Goal: Task Accomplishment & Management: Use online tool/utility

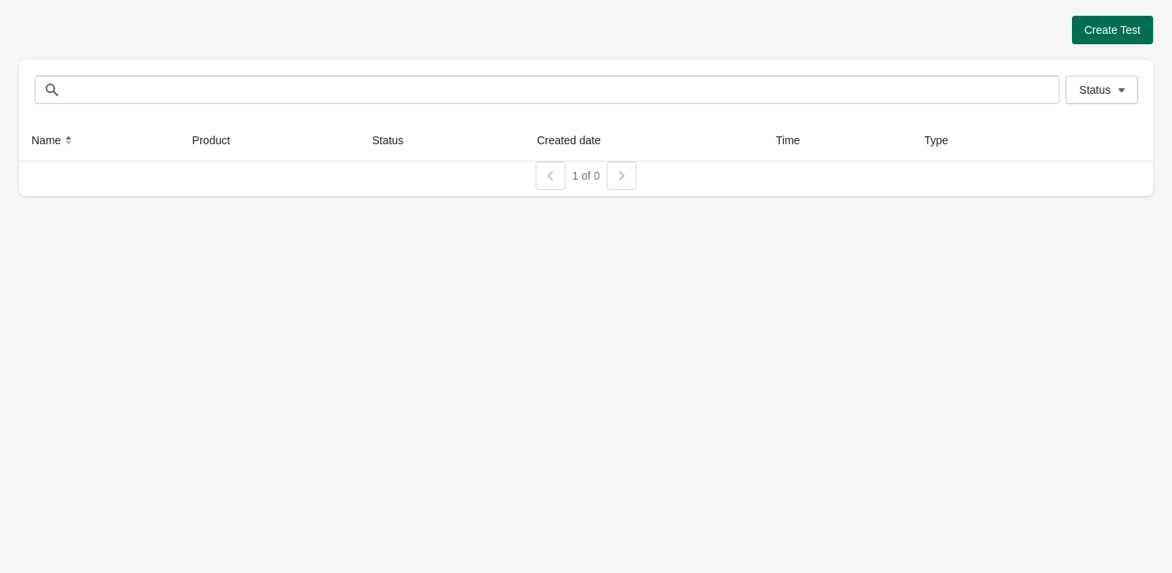
click at [1086, 31] on span "Create Test" at bounding box center [1113, 30] width 56 height 13
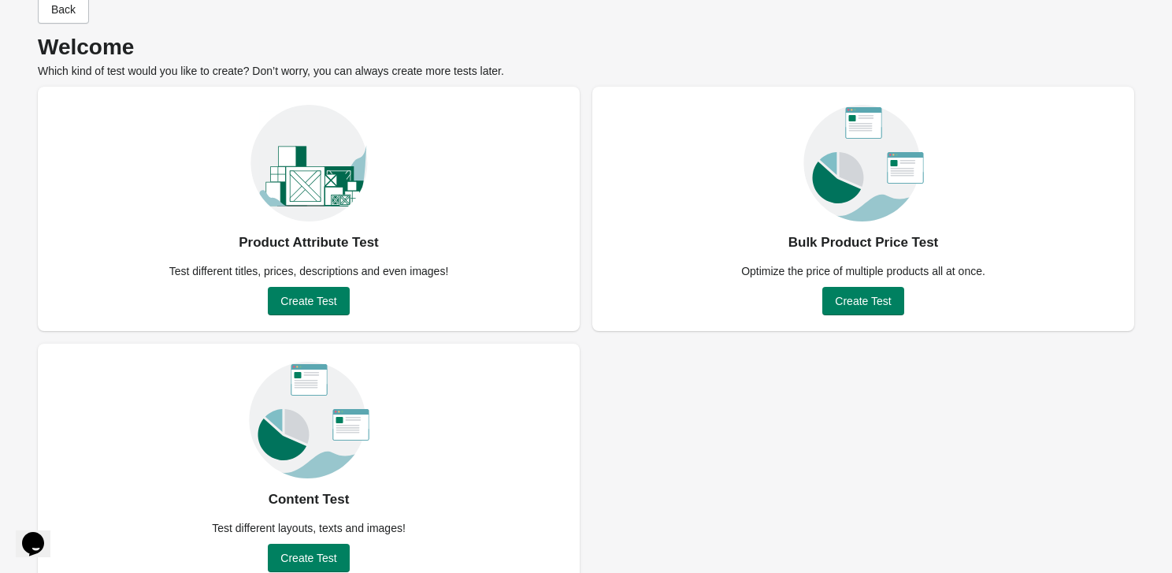
scroll to position [43, 0]
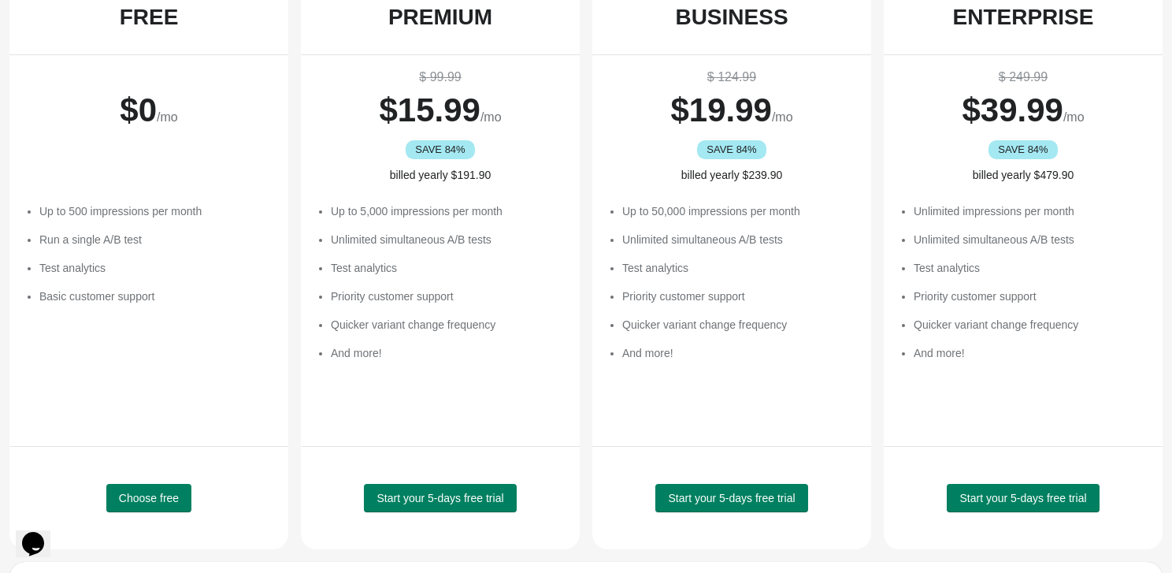
scroll to position [161, 0]
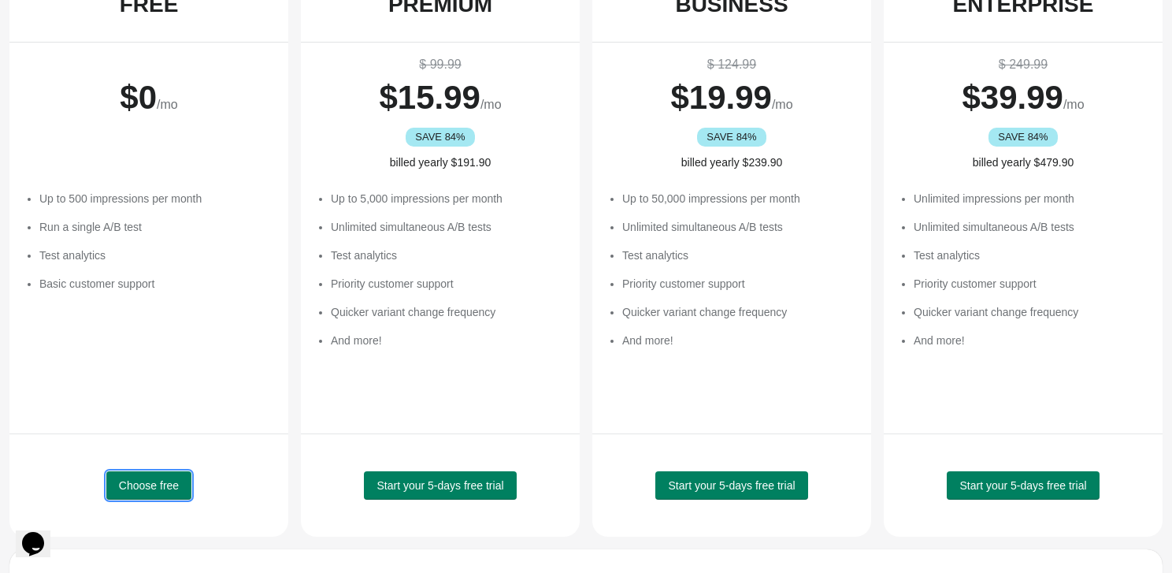
drag, startPoint x: 167, startPoint y: 486, endPoint x: 251, endPoint y: 421, distance: 106.2
click at [251, 421] on div "FREE $ 0 /mo Up to 500 impressions per month Run a single A/B test Test analyti…" at bounding box center [148, 252] width 279 height 570
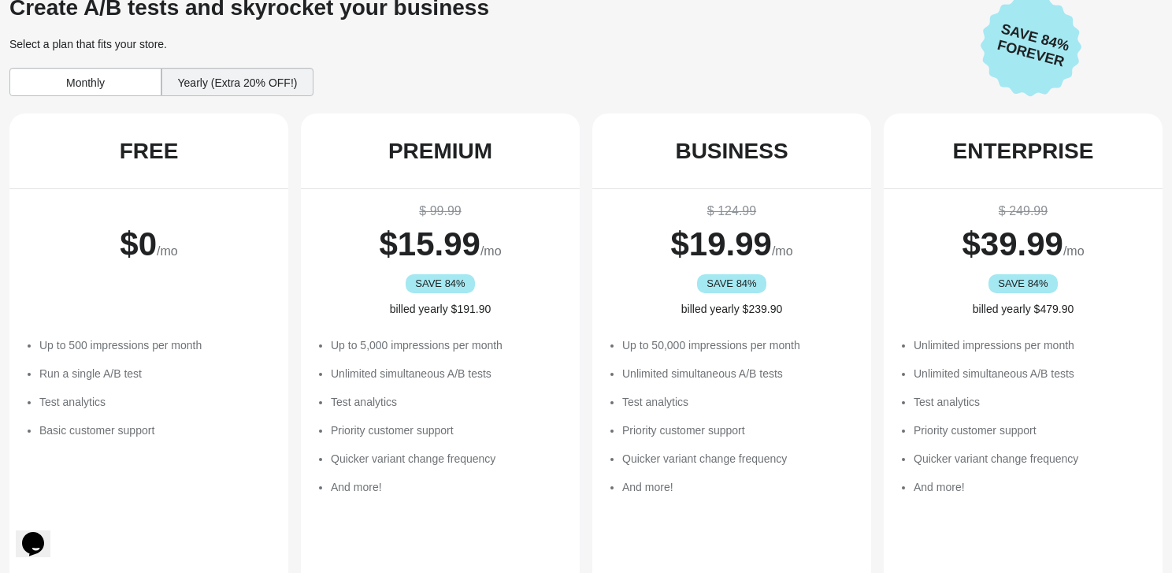
scroll to position [0, 0]
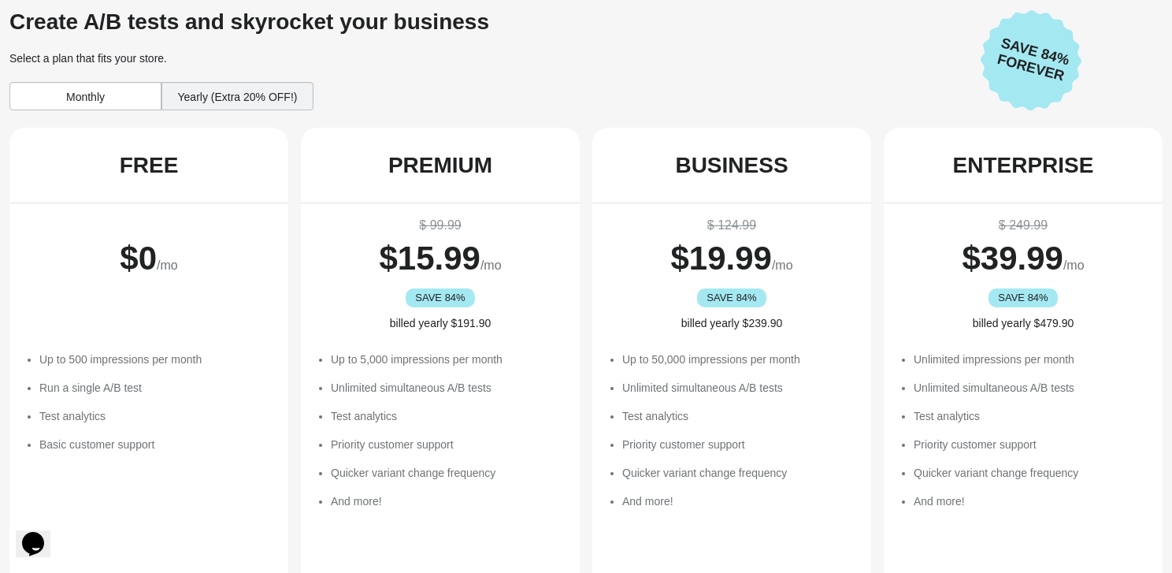
click at [273, 102] on div "Yearly (Extra 20% OFF!)" at bounding box center [237, 96] width 152 height 28
click at [107, 103] on div "Monthly" at bounding box center [85, 96] width 152 height 28
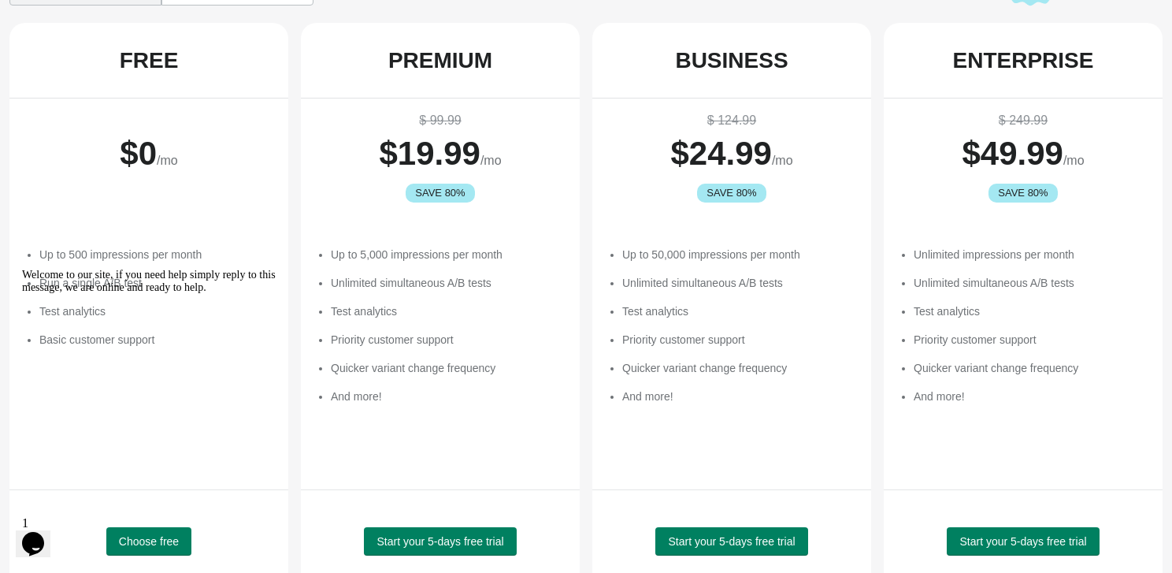
click at [323, 409] on div "$ 99.99 $ 19.99 /mo SAVE 80% Up to 5,000 impressions per month Unlimited simult…" at bounding box center [440, 293] width 279 height 391
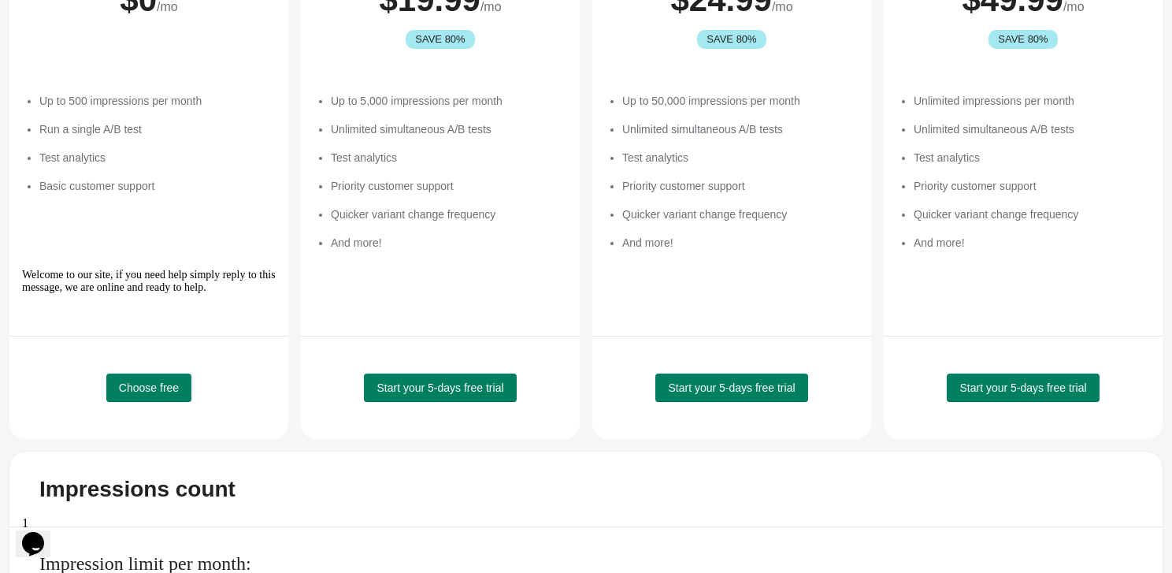
scroll to position [260, 0]
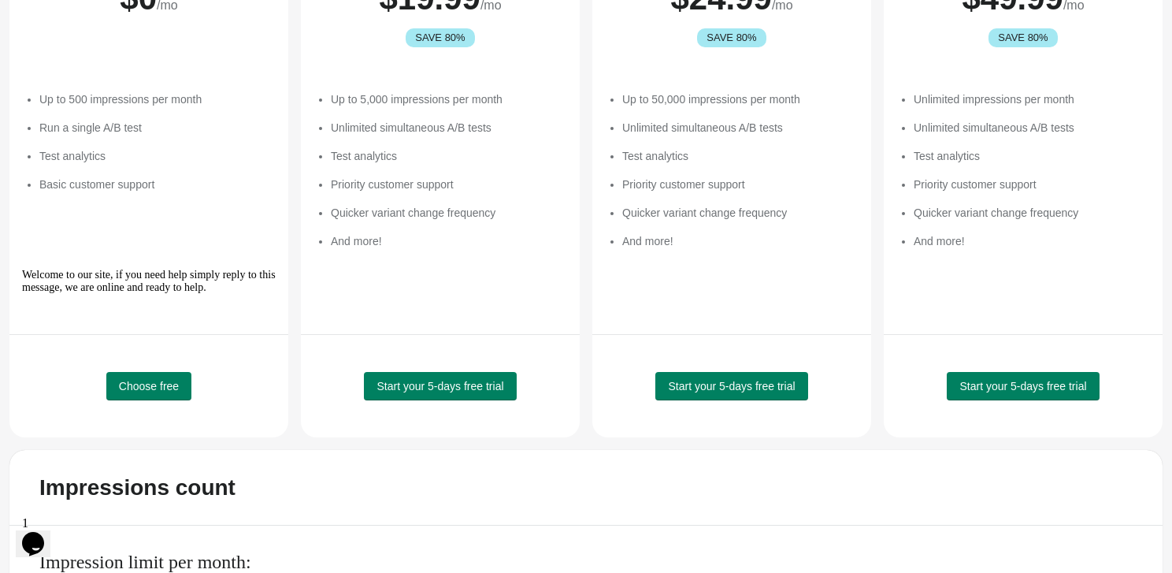
click at [476, 401] on div "Start your 5-days free trial" at bounding box center [440, 385] width 239 height 63
click at [477, 384] on span "Start your 5-days free trial" at bounding box center [440, 386] width 127 height 13
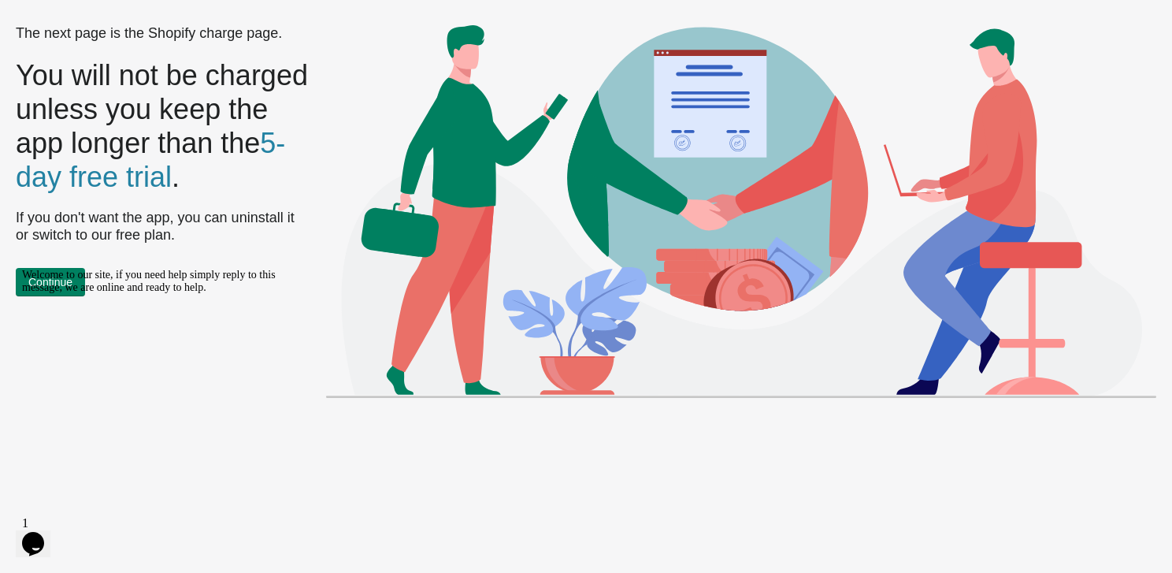
click at [76, 277] on div "Welcome to our site, if you need help simply reply to this message, we are onli…" at bounding box center [164, 281] width 284 height 25
click at [76, 282] on div "Welcome to our site, if you need help simply reply to this message, we are onli…" at bounding box center [164, 281] width 284 height 25
click at [60, 280] on div "Welcome to our site, if you need help simply reply to this message, we are onli…" at bounding box center [164, 281] width 284 height 25
click at [22, 269] on icon "Chat attention grabber" at bounding box center [22, 269] width 0 height 0
click at [58, 279] on span "Continue" at bounding box center [50, 282] width 44 height 13
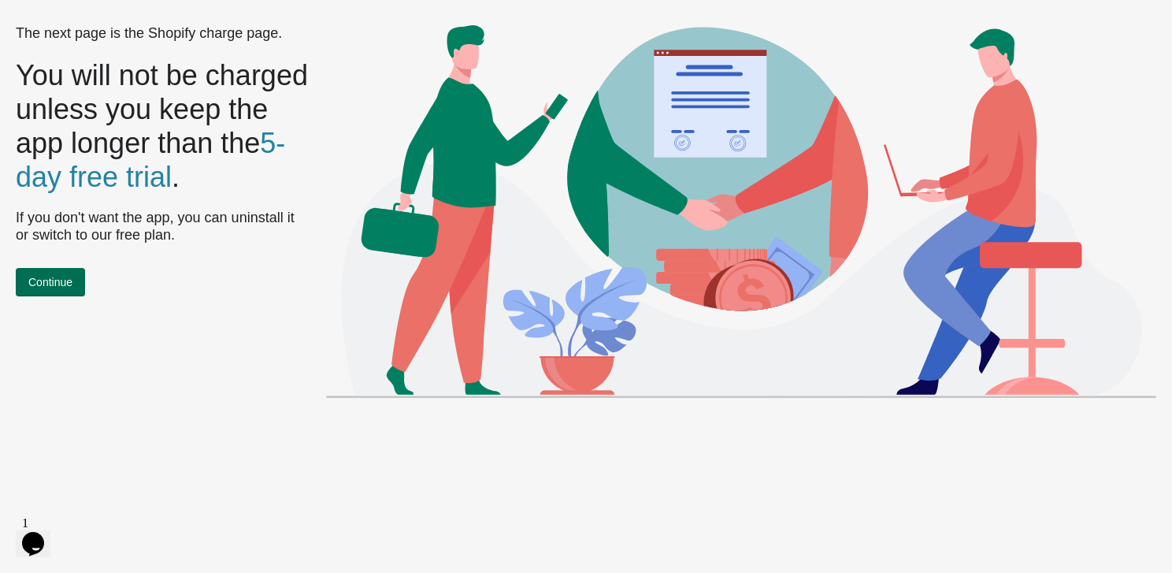
click at [58, 279] on span "Continue" at bounding box center [50, 282] width 44 height 13
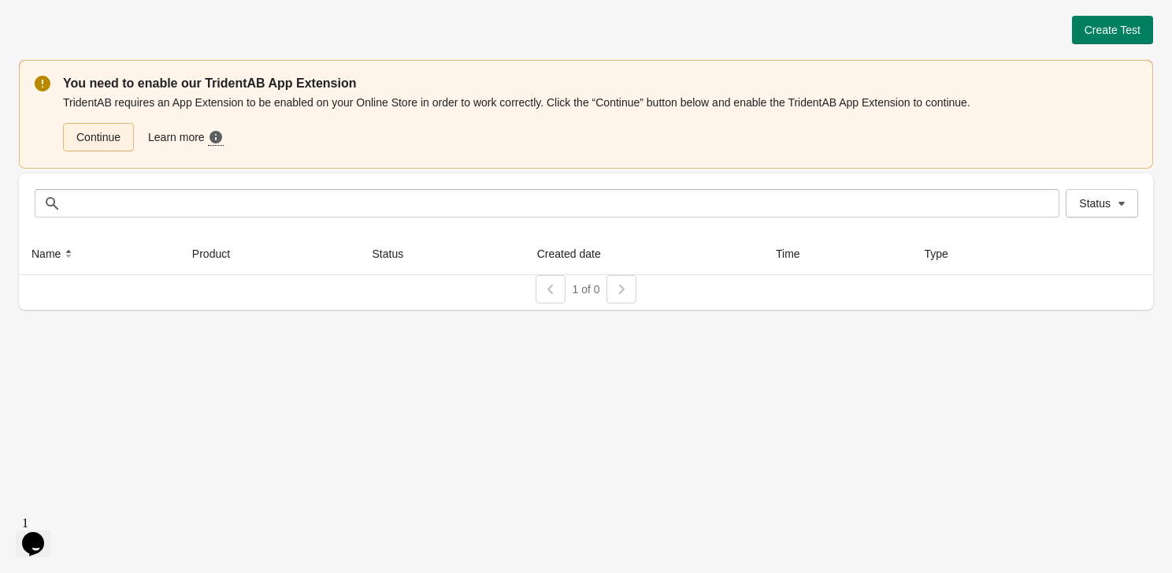
click at [105, 139] on link "Continue" at bounding box center [98, 137] width 71 height 28
click at [1145, 17] on button "Create Test" at bounding box center [1112, 30] width 81 height 28
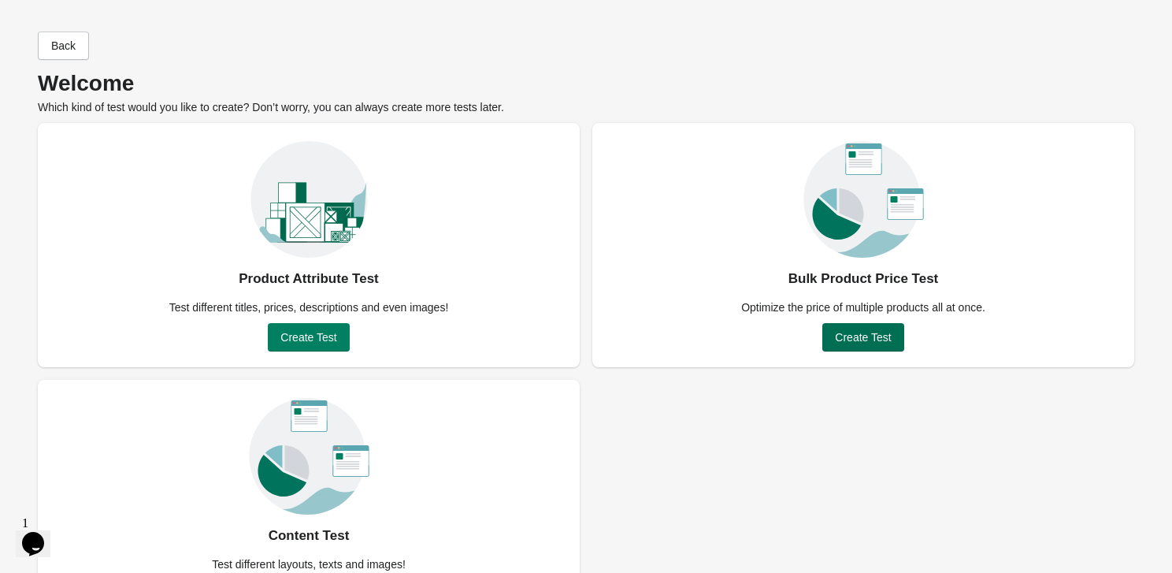
click at [896, 340] on button "Create Test" at bounding box center [862, 337] width 81 height 28
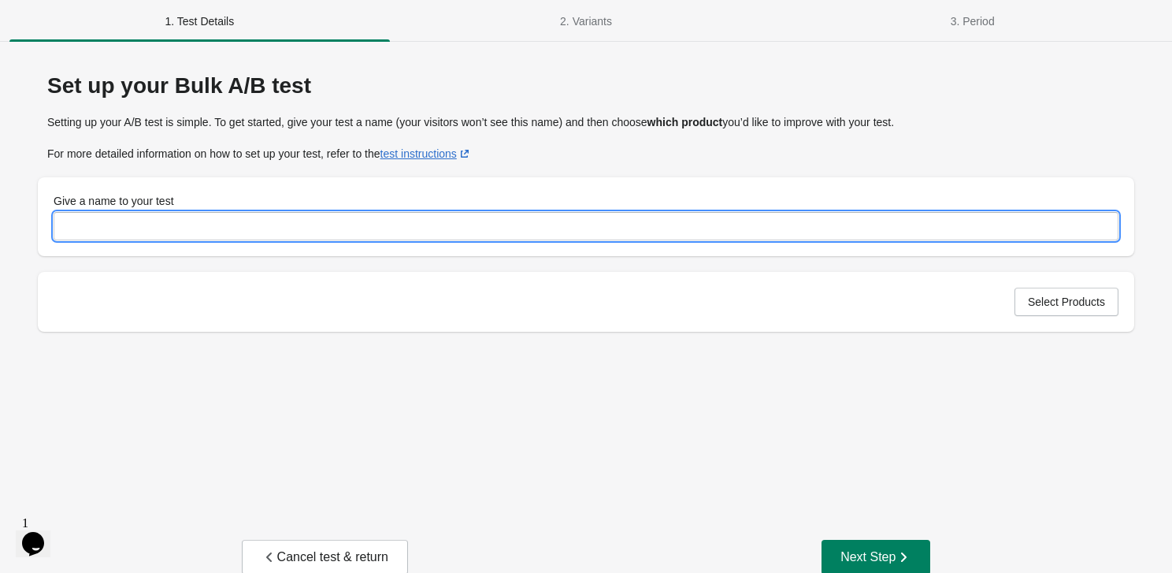
click at [378, 225] on input "Give a name to your test" at bounding box center [586, 226] width 1065 height 28
type input "**********"
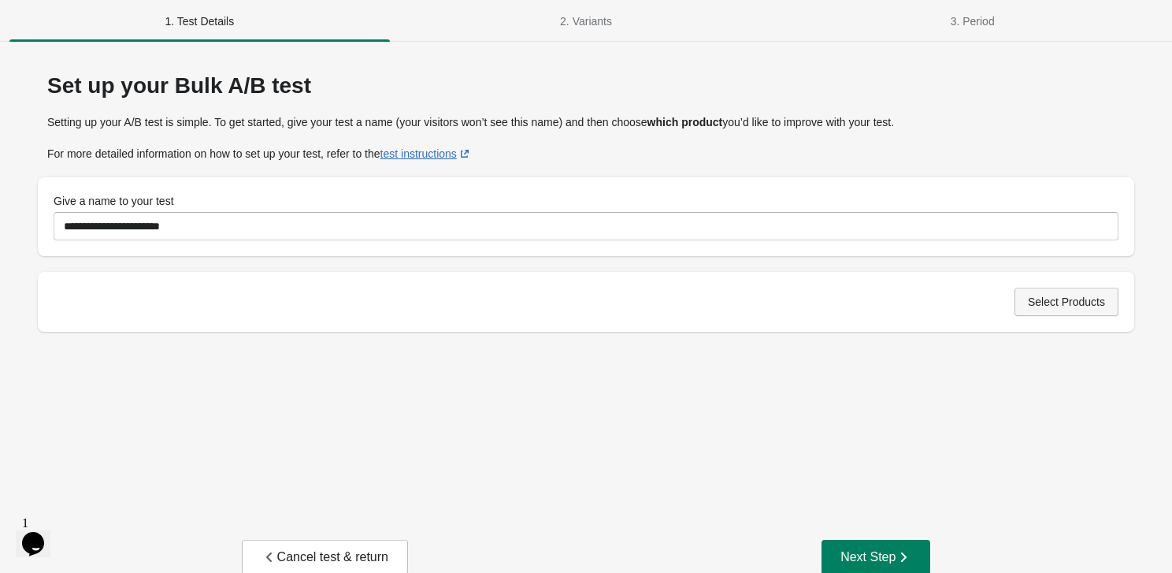
click at [1066, 314] on button "Select Products" at bounding box center [1067, 302] width 104 height 28
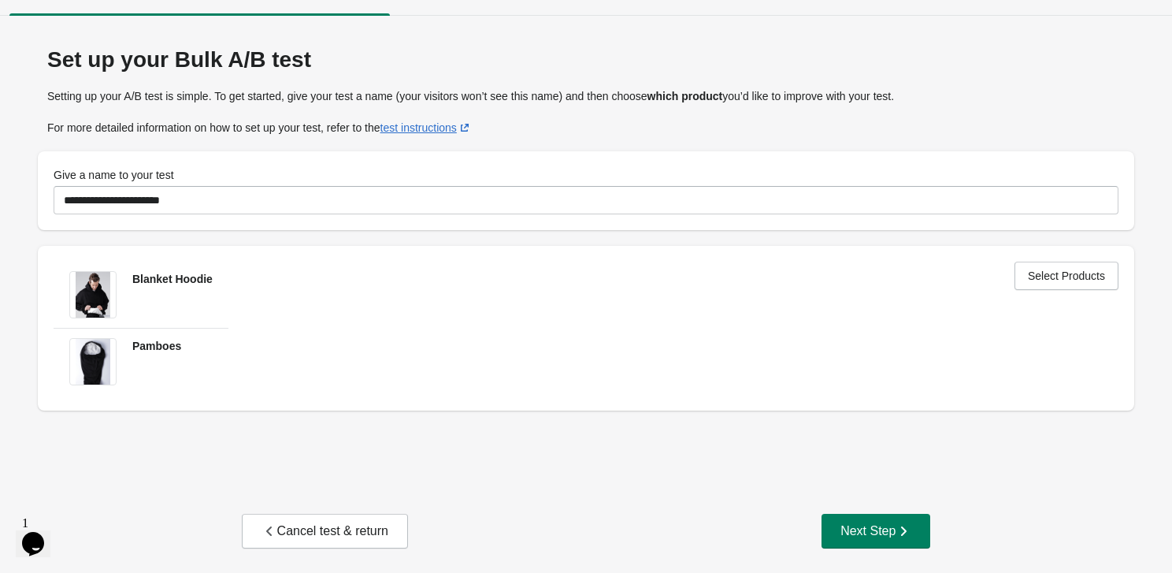
scroll to position [31, 0]
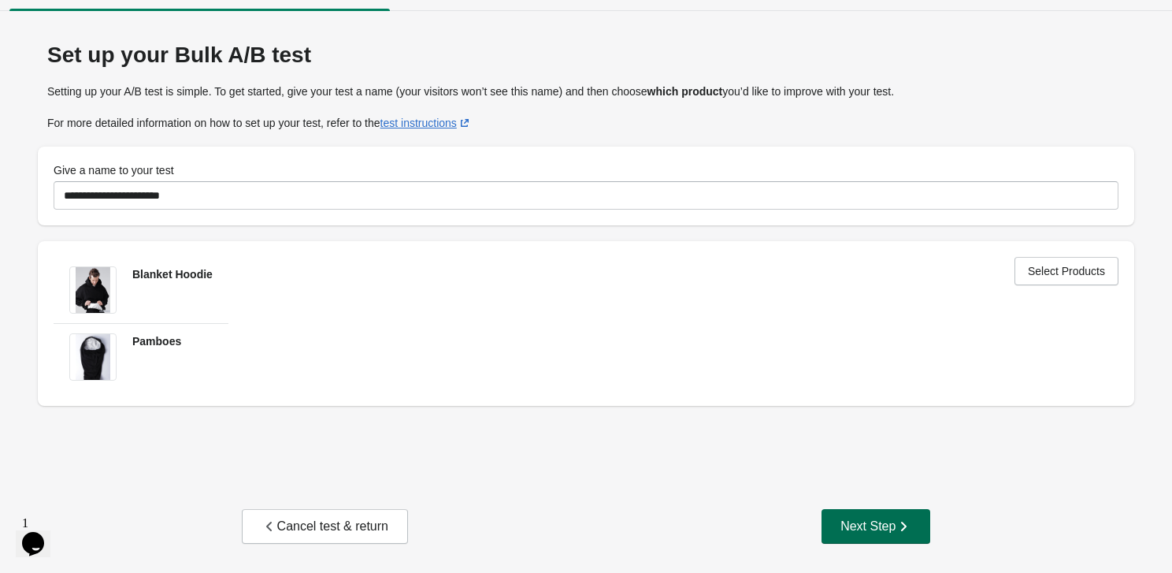
click at [876, 524] on div "Next Step" at bounding box center [876, 526] width 71 height 16
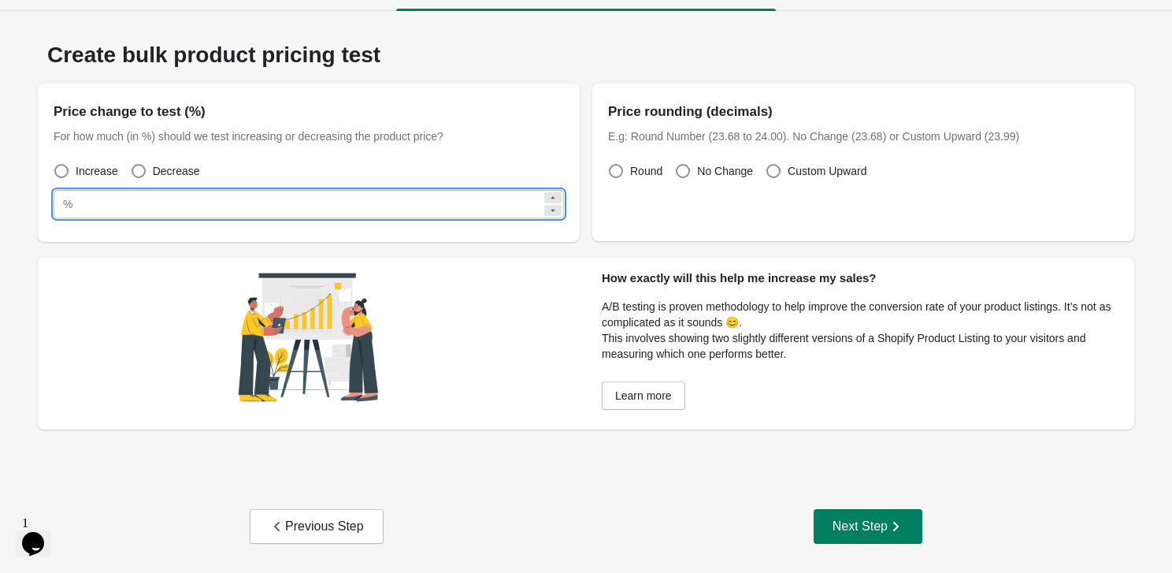
click at [240, 213] on input "**" at bounding box center [310, 204] width 463 height 28
click at [209, 211] on input "**" at bounding box center [310, 204] width 463 height 28
drag, startPoint x: 209, startPoint y: 213, endPoint x: 75, endPoint y: 213, distance: 133.9
click at [76, 213] on div "% **" at bounding box center [309, 204] width 510 height 28
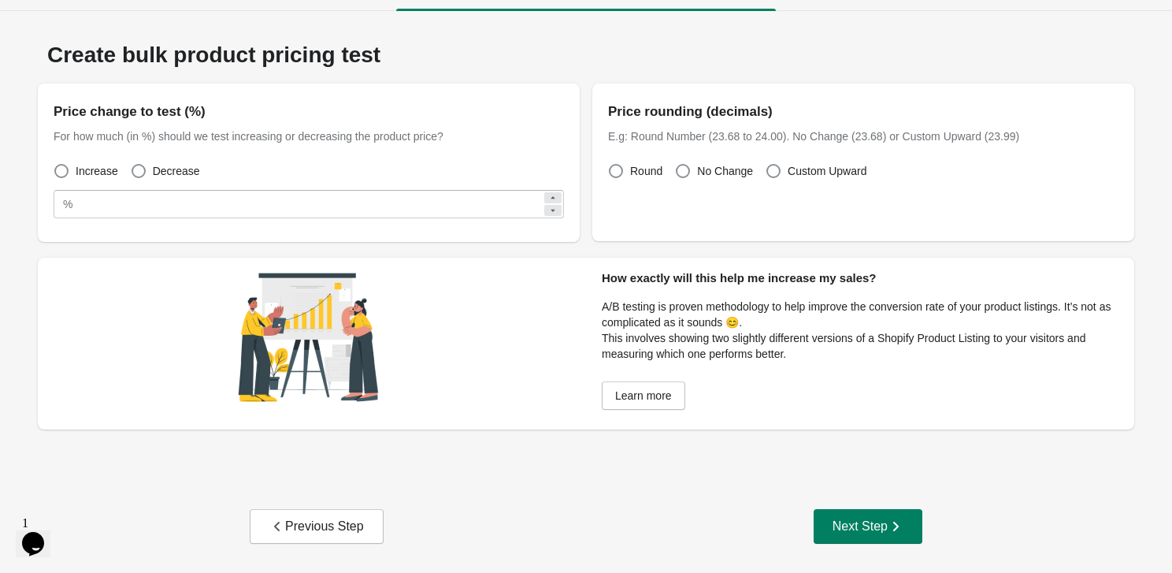
click at [70, 210] on div "%" at bounding box center [67, 204] width 9 height 19
click at [67, 204] on div "%" at bounding box center [67, 204] width 9 height 19
click at [555, 198] on icon at bounding box center [552, 197] width 9 height 9
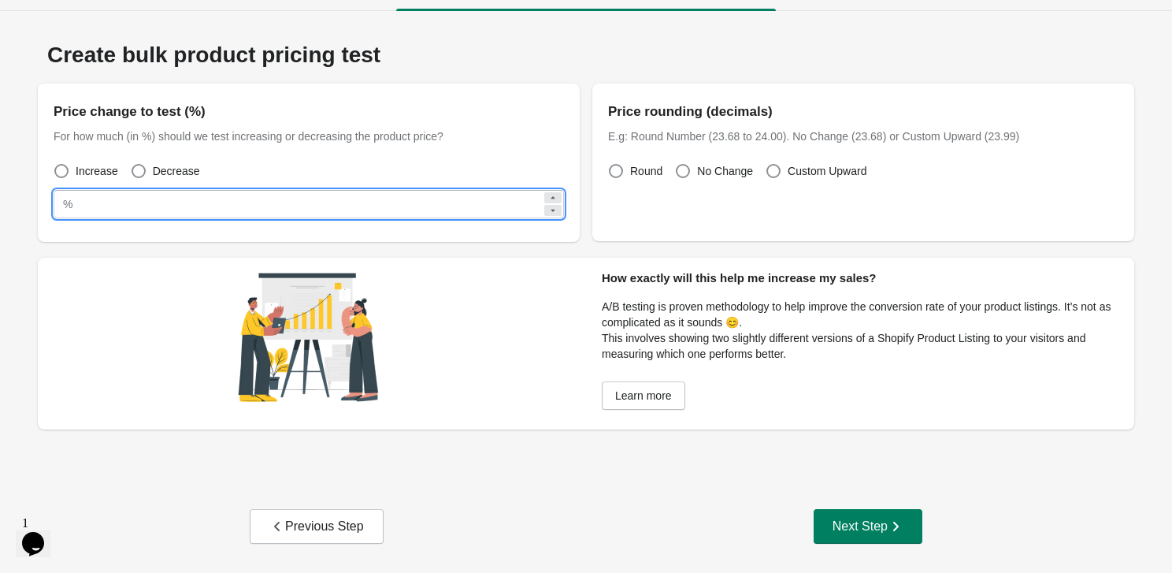
click at [555, 210] on icon at bounding box center [552, 210] width 9 height 9
click at [776, 169] on span at bounding box center [774, 171] width 14 height 14
click at [625, 173] on label "Round" at bounding box center [635, 171] width 54 height 22
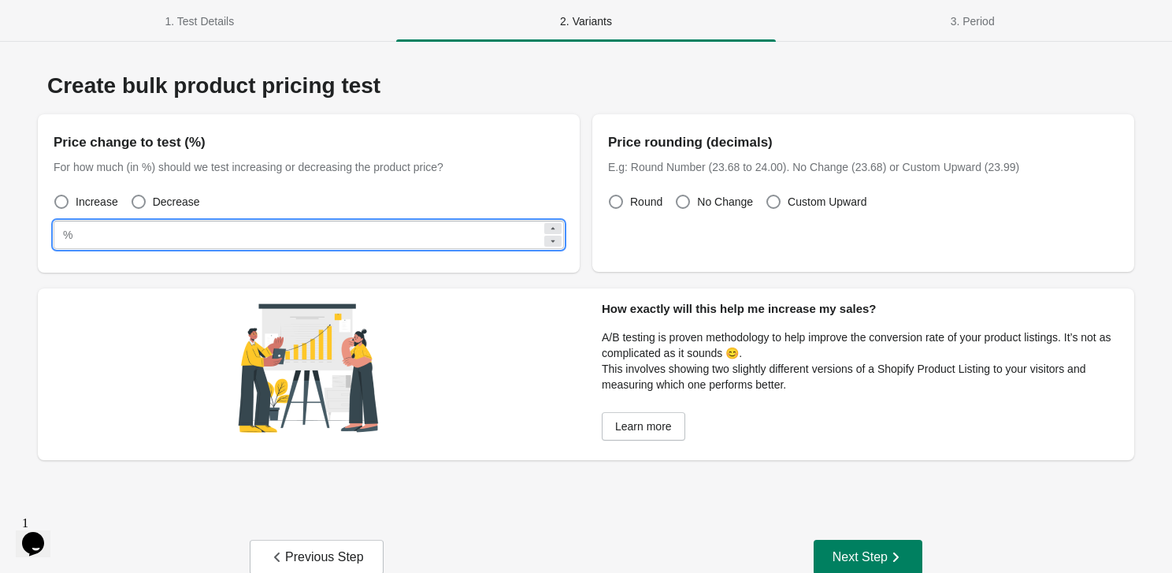
click at [297, 238] on input "**" at bounding box center [310, 235] width 463 height 28
paste input "***"
type input "*****"
click at [145, 204] on span at bounding box center [139, 202] width 14 height 14
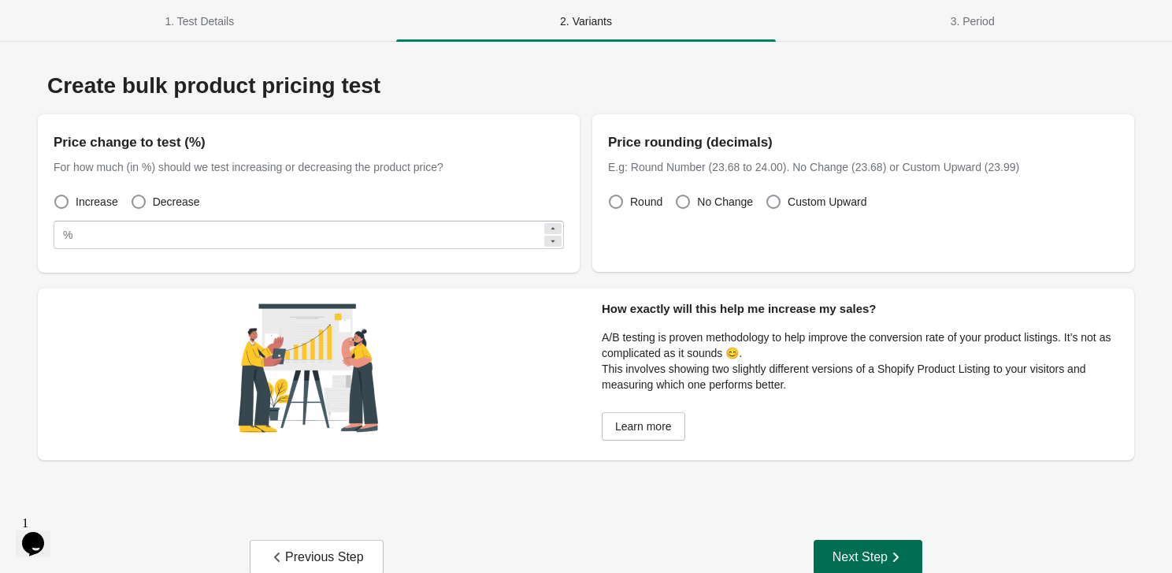
click at [880, 558] on div "Next Step" at bounding box center [868, 557] width 71 height 16
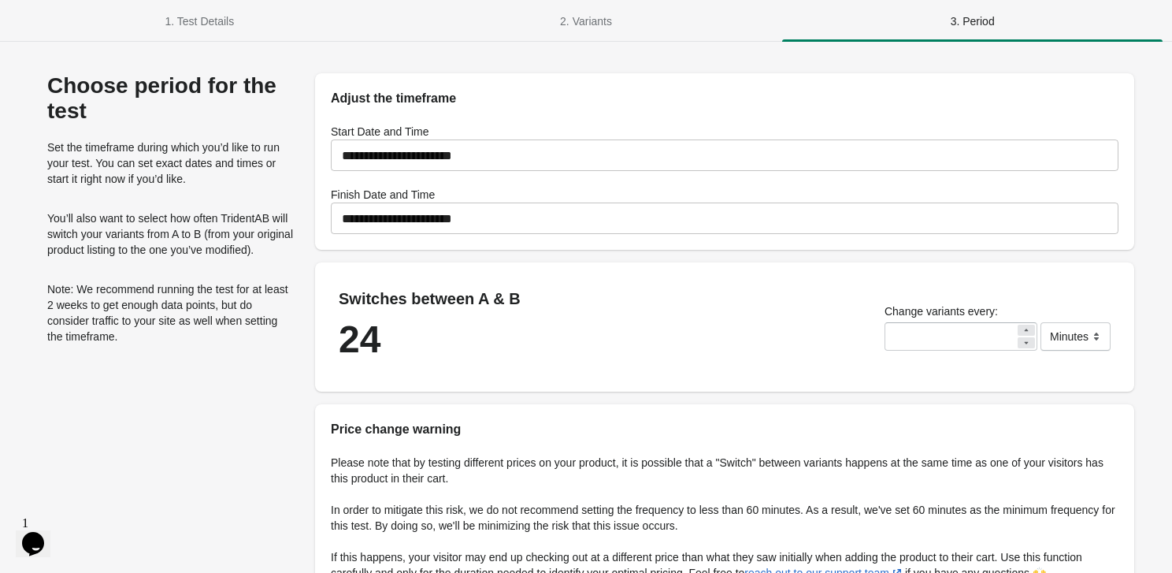
click at [516, 210] on input "**********" at bounding box center [725, 218] width 788 height 44
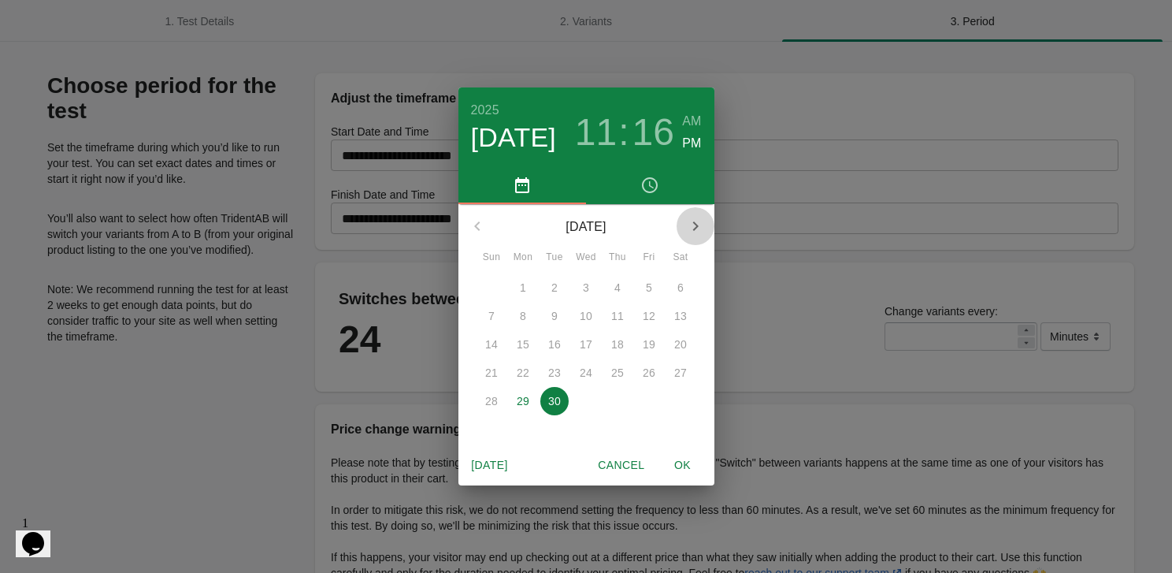
click at [699, 227] on icon "button" at bounding box center [695, 226] width 19 height 19
click at [481, 216] on button "button" at bounding box center [477, 226] width 38 height 38
click at [703, 213] on button "button" at bounding box center [696, 226] width 38 height 38
click at [552, 314] on p "7" at bounding box center [554, 316] width 6 height 16
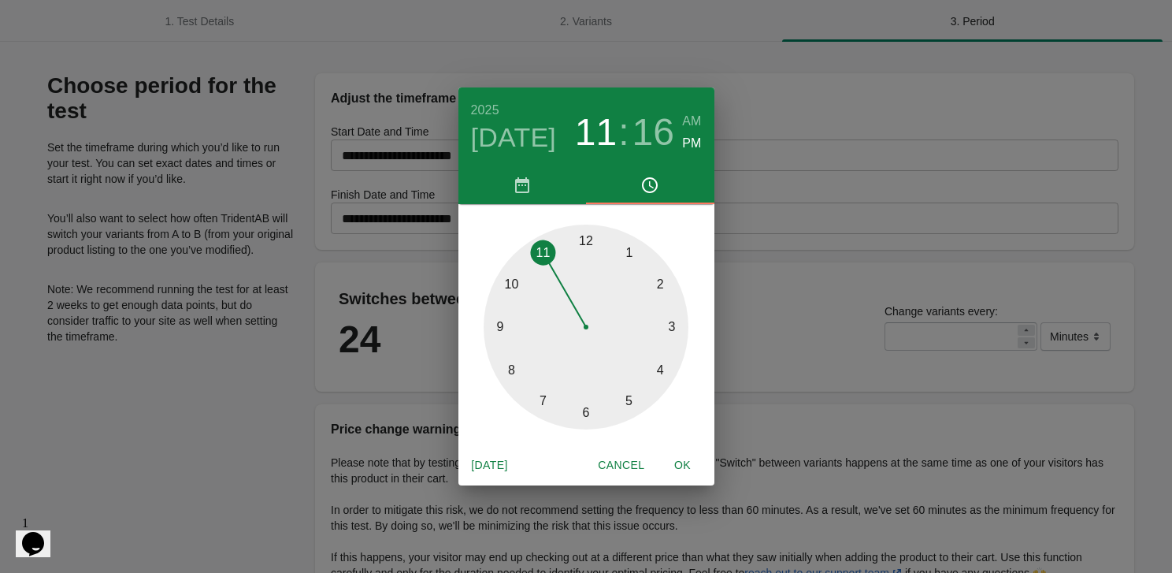
click at [592, 250] on div at bounding box center [586, 327] width 205 height 205
click at [553, 247] on div at bounding box center [586, 327] width 205 height 205
type input "**********"
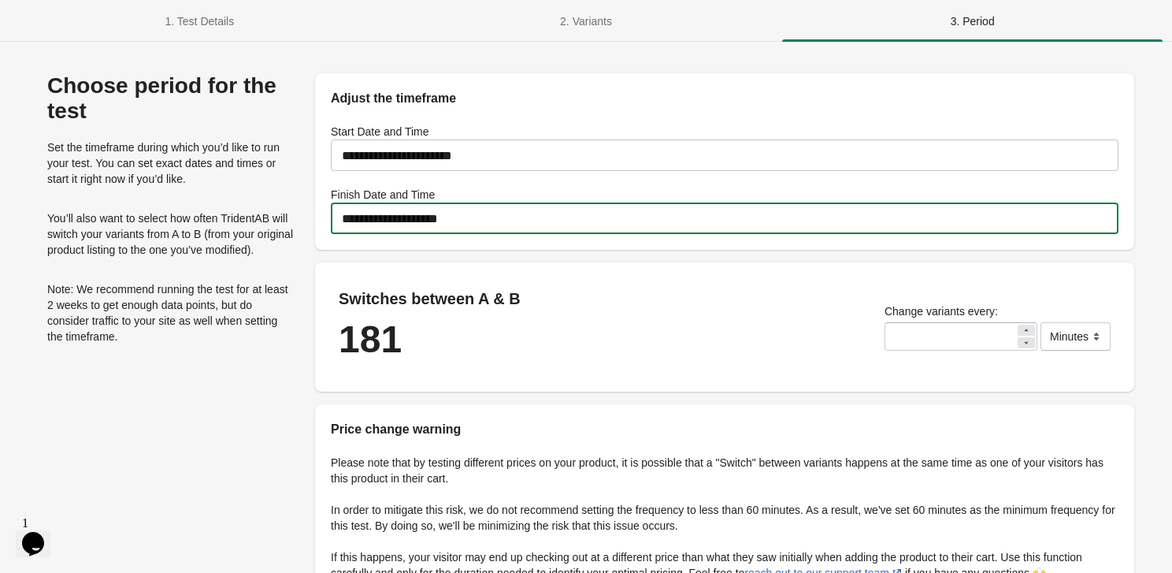
click at [625, 225] on input "**********" at bounding box center [725, 218] width 788 height 44
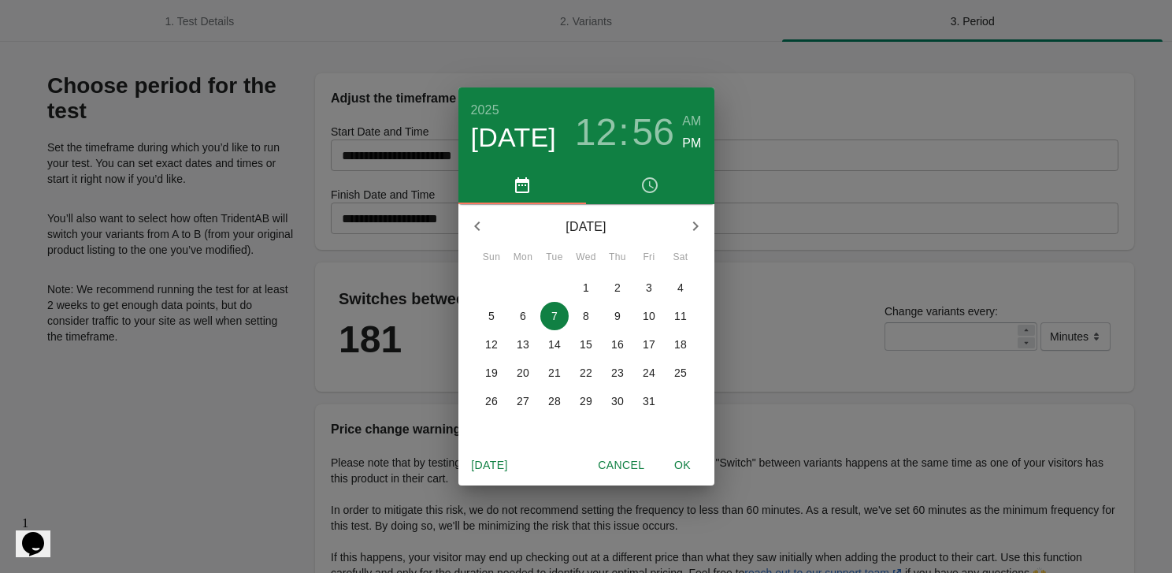
click at [547, 317] on span "7" at bounding box center [554, 316] width 28 height 16
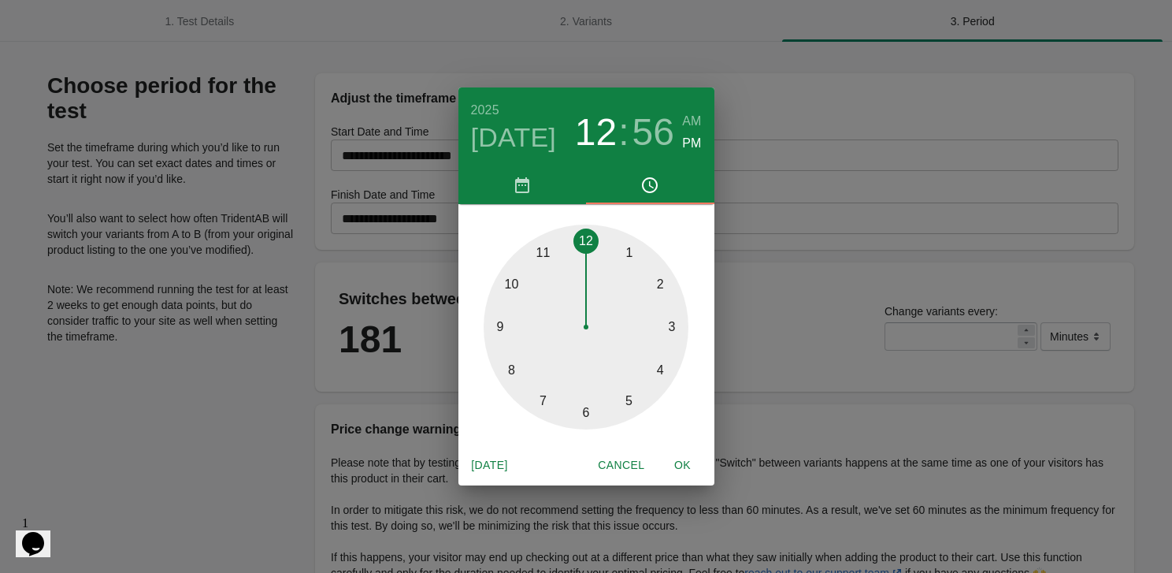
click at [578, 238] on div at bounding box center [586, 327] width 205 height 205
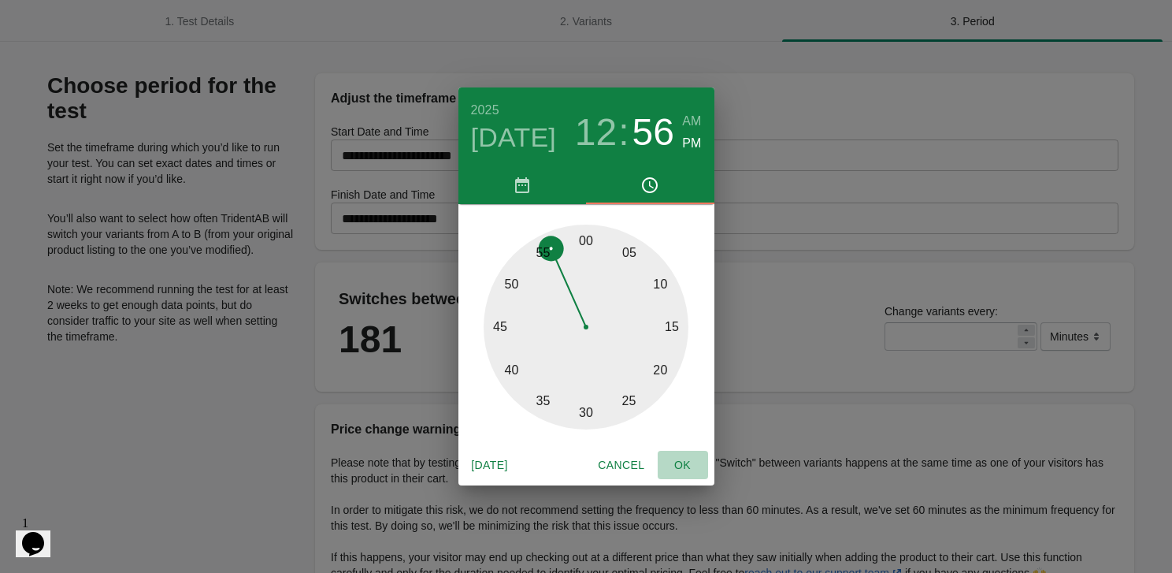
click at [684, 462] on span "OK" at bounding box center [683, 465] width 38 height 20
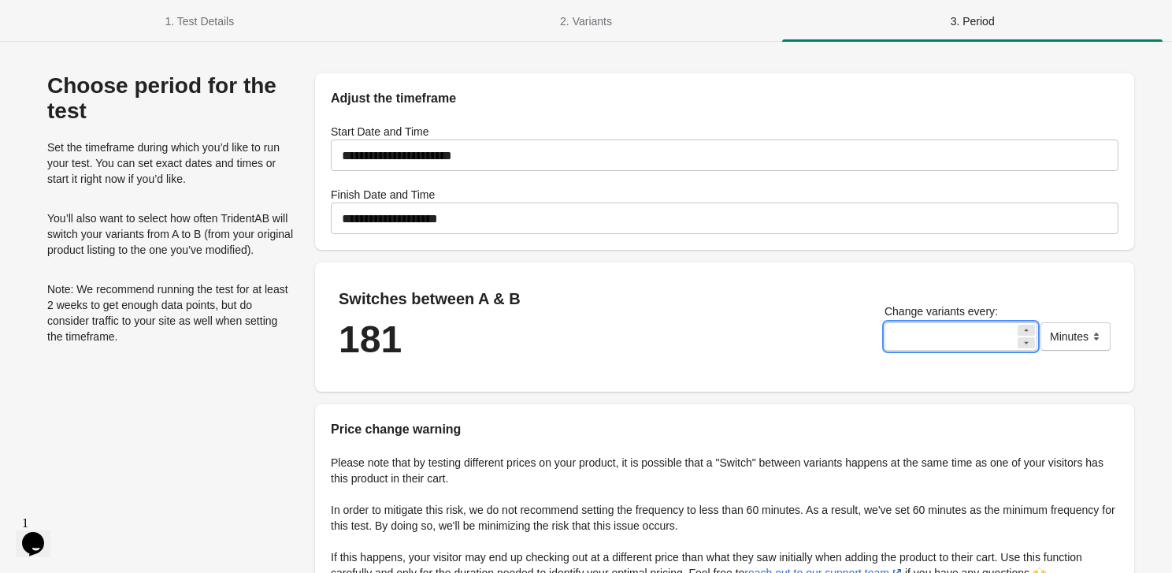
drag, startPoint x: 917, startPoint y: 341, endPoint x: 885, endPoint y: 341, distance: 32.3
click at [885, 341] on input "**" at bounding box center [950, 336] width 131 height 28
click at [854, 348] on div "Switches between A & B 181 Change variants every: ** ******* ***** **** Minutes" at bounding box center [724, 326] width 819 height 129
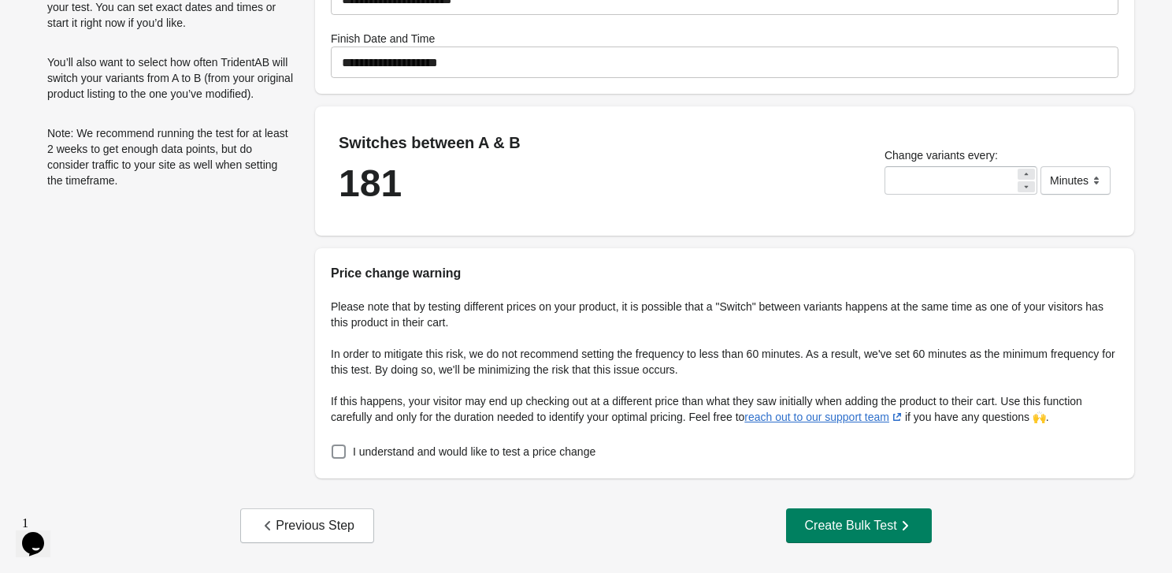
scroll to position [172, 0]
click at [362, 452] on span "I understand and would like to test a price change" at bounding box center [474, 452] width 243 height 16
click at [893, 521] on div "Create Bulk Test" at bounding box center [859, 526] width 108 height 16
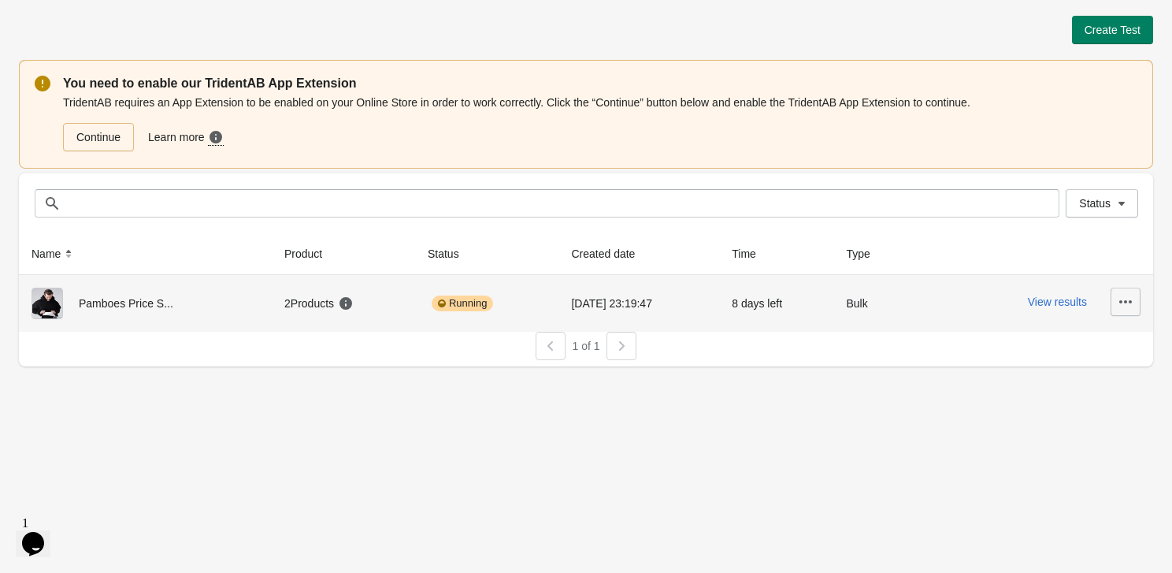
click at [1126, 291] on button "button" at bounding box center [1126, 302] width 30 height 28
click at [571, 310] on div "29/09/2025 23:19:47" at bounding box center [638, 304] width 135 height 32
click at [447, 306] on div "Running" at bounding box center [462, 303] width 61 height 16
click at [340, 305] on icon at bounding box center [346, 303] width 13 height 13
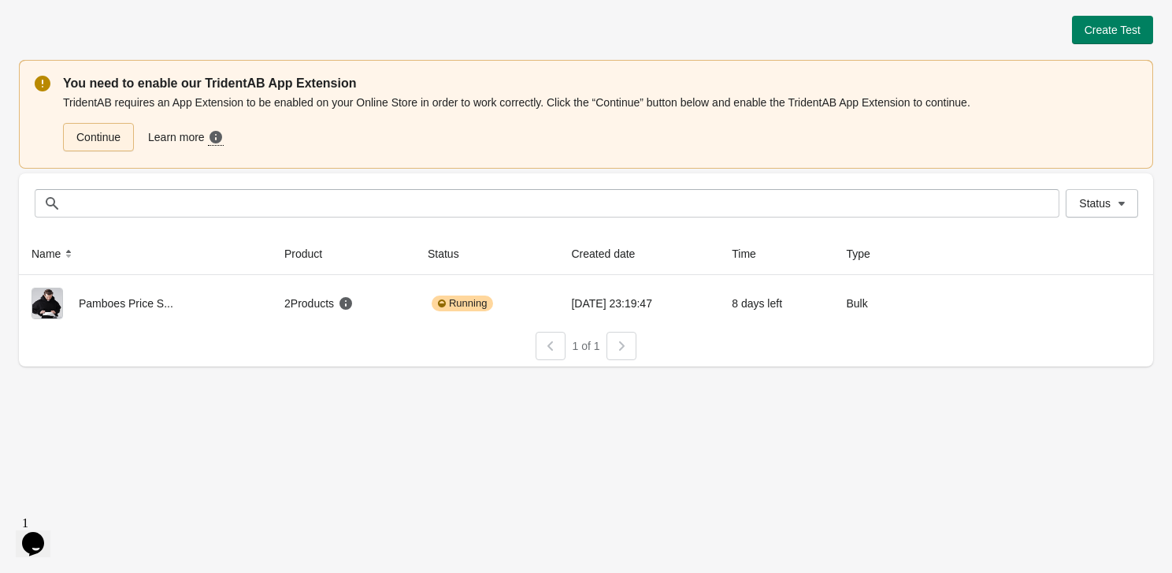
click at [121, 132] on link "Continue" at bounding box center [98, 137] width 71 height 28
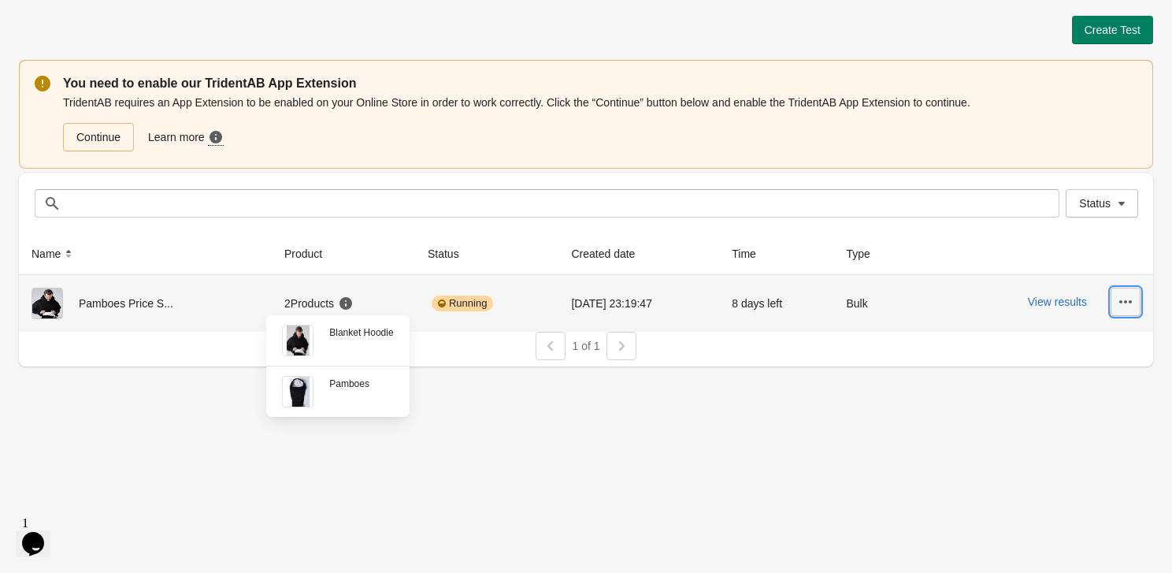
click at [1116, 307] on button "button" at bounding box center [1126, 302] width 30 height 28
click at [1112, 418] on button "Finish" at bounding box center [1112, 407] width 44 height 32
